Goal: Obtain resource: Download file/media

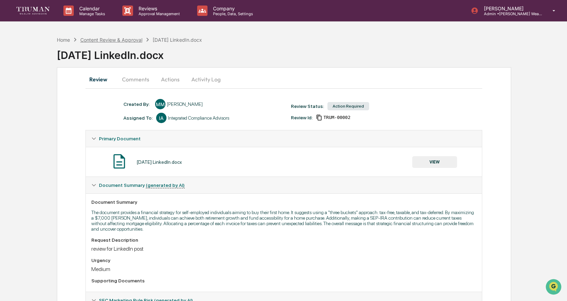
click at [102, 40] on div "Content Review & Approval" at bounding box center [111, 40] width 62 height 6
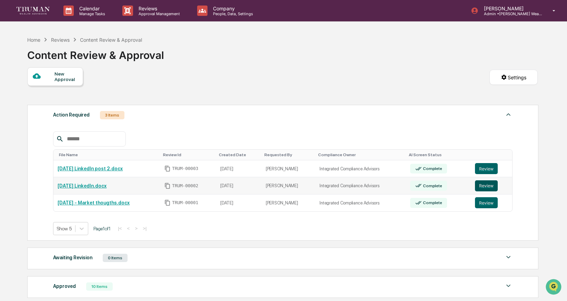
click at [482, 186] on button "Review" at bounding box center [486, 185] width 23 height 11
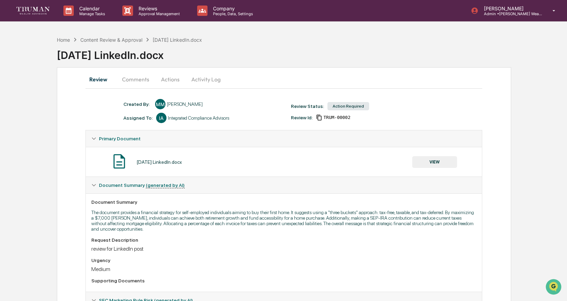
click at [426, 162] on button "VIEW" at bounding box center [434, 162] width 45 height 12
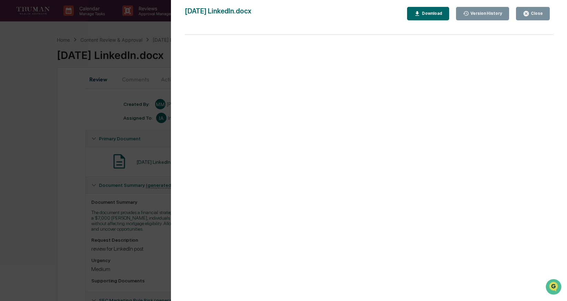
click at [413, 19] on button "Download" at bounding box center [428, 13] width 42 height 13
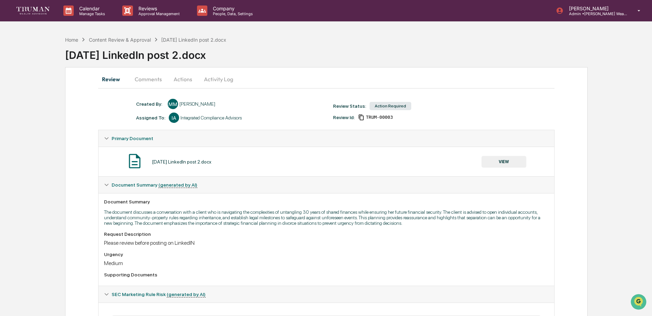
click at [516, 164] on button "VIEW" at bounding box center [504, 162] width 45 height 12
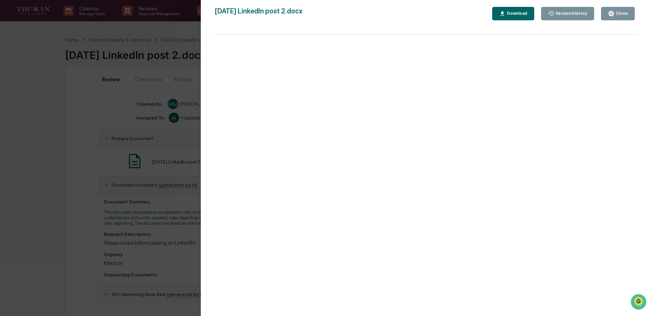
click at [504, 16] on icon "button" at bounding box center [502, 13] width 7 height 7
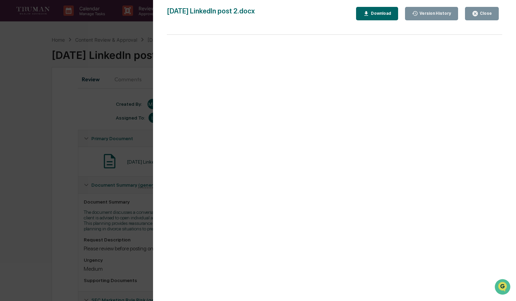
click at [115, 59] on div "Version History [DATE] 05:13 PM [PERSON_NAME] [DATE] LinkedIn post 2.docx Close…" at bounding box center [258, 150] width 516 height 301
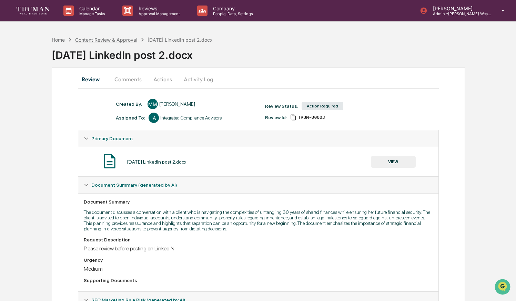
click at [97, 40] on div "Content Review & Approval" at bounding box center [106, 40] width 62 height 6
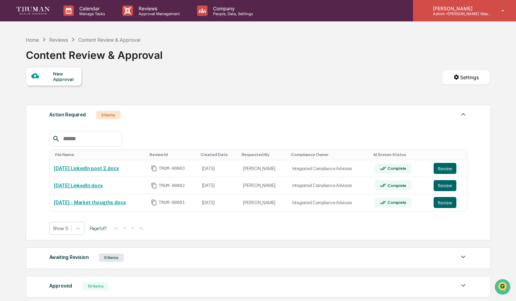
click at [475, 10] on p "[PERSON_NAME]" at bounding box center [459, 9] width 64 height 6
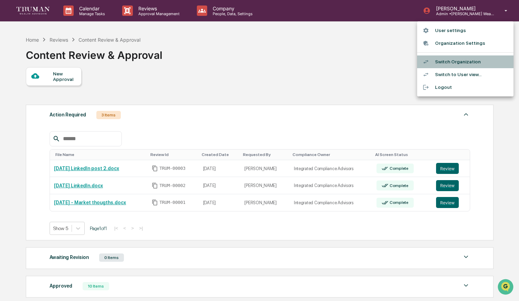
click at [468, 59] on li "Switch Organization" at bounding box center [466, 61] width 96 height 13
